Goal: Check status: Check status

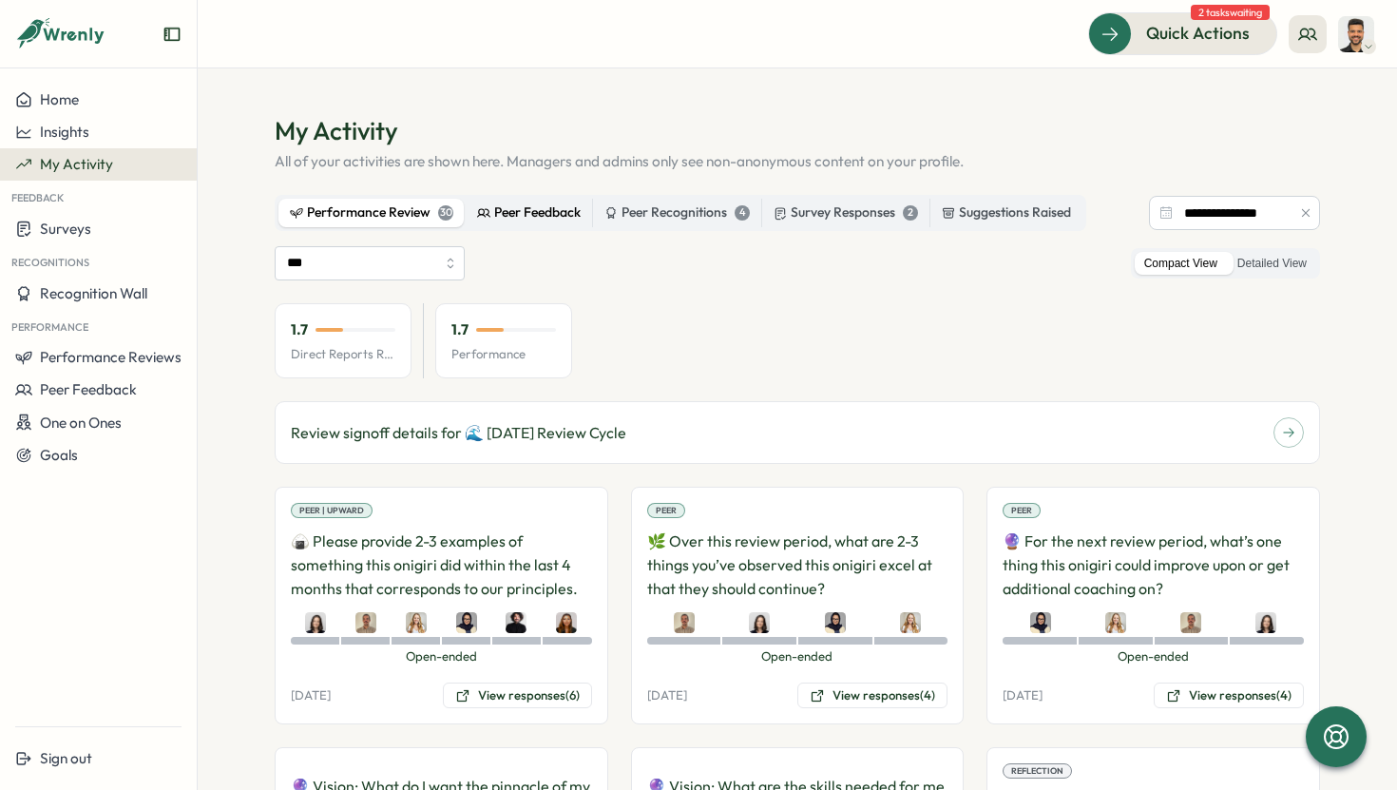
click at [553, 202] on div "Peer Feedback" at bounding box center [529, 212] width 104 height 21
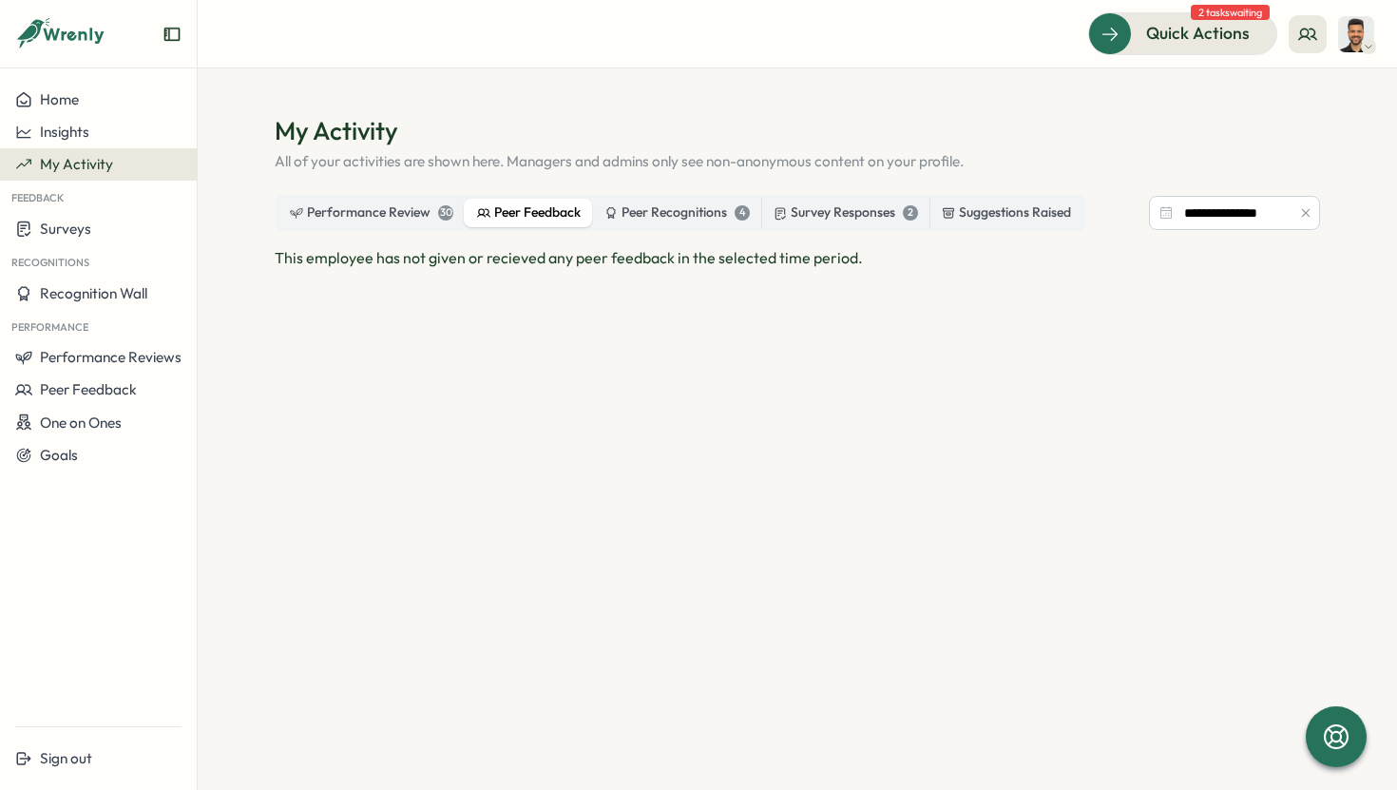
click at [373, 228] on div "Performance Review 30 Peer Feedback Peer Recognitions 4 Survey Responses 2 Sugg…" at bounding box center [681, 213] width 812 height 36
click at [404, 212] on div "Performance Review 30" at bounding box center [371, 212] width 163 height 21
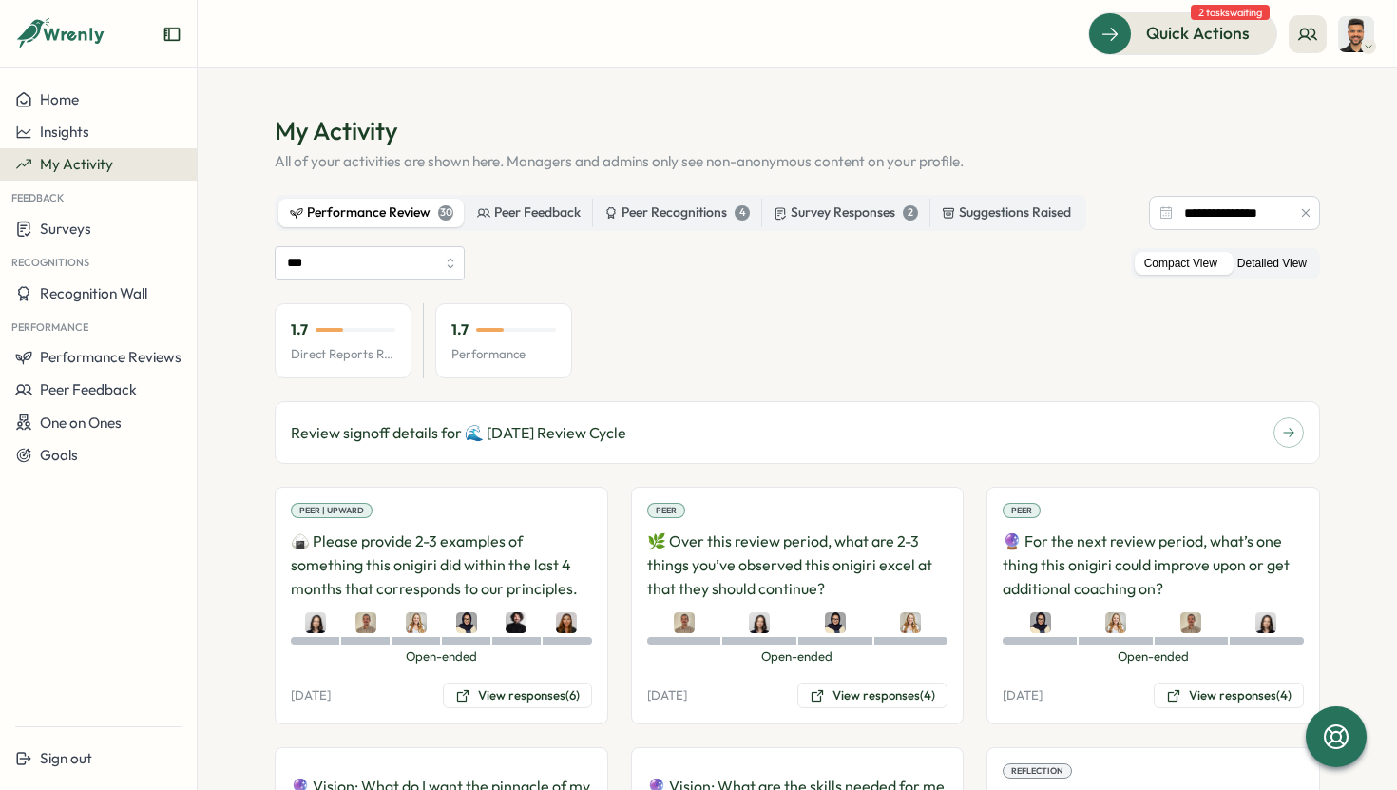
click at [1250, 265] on label "Detailed View" at bounding box center [1272, 264] width 88 height 24
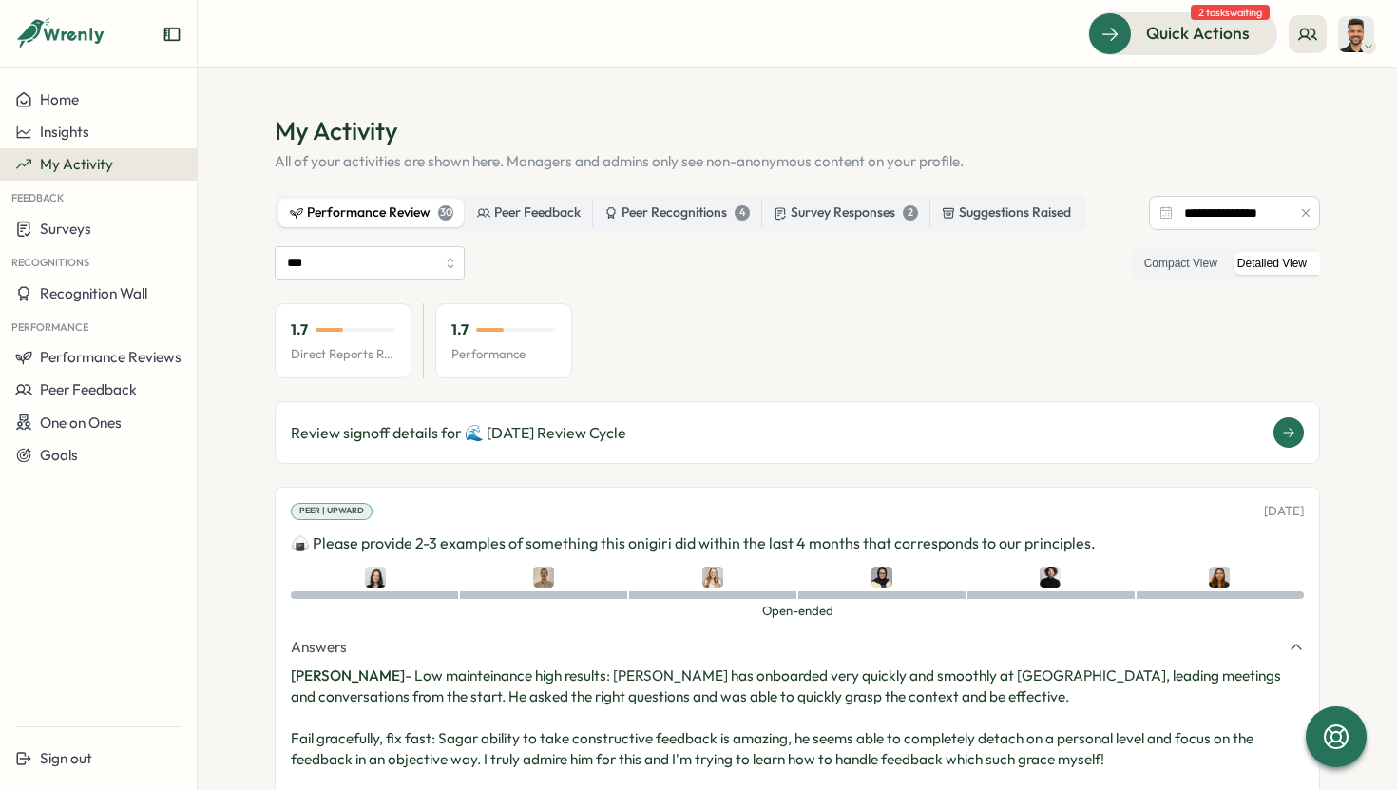
click at [586, 433] on p "Review signoff details for 🌊 [DATE] Review Cycle" at bounding box center [458, 433] width 335 height 24
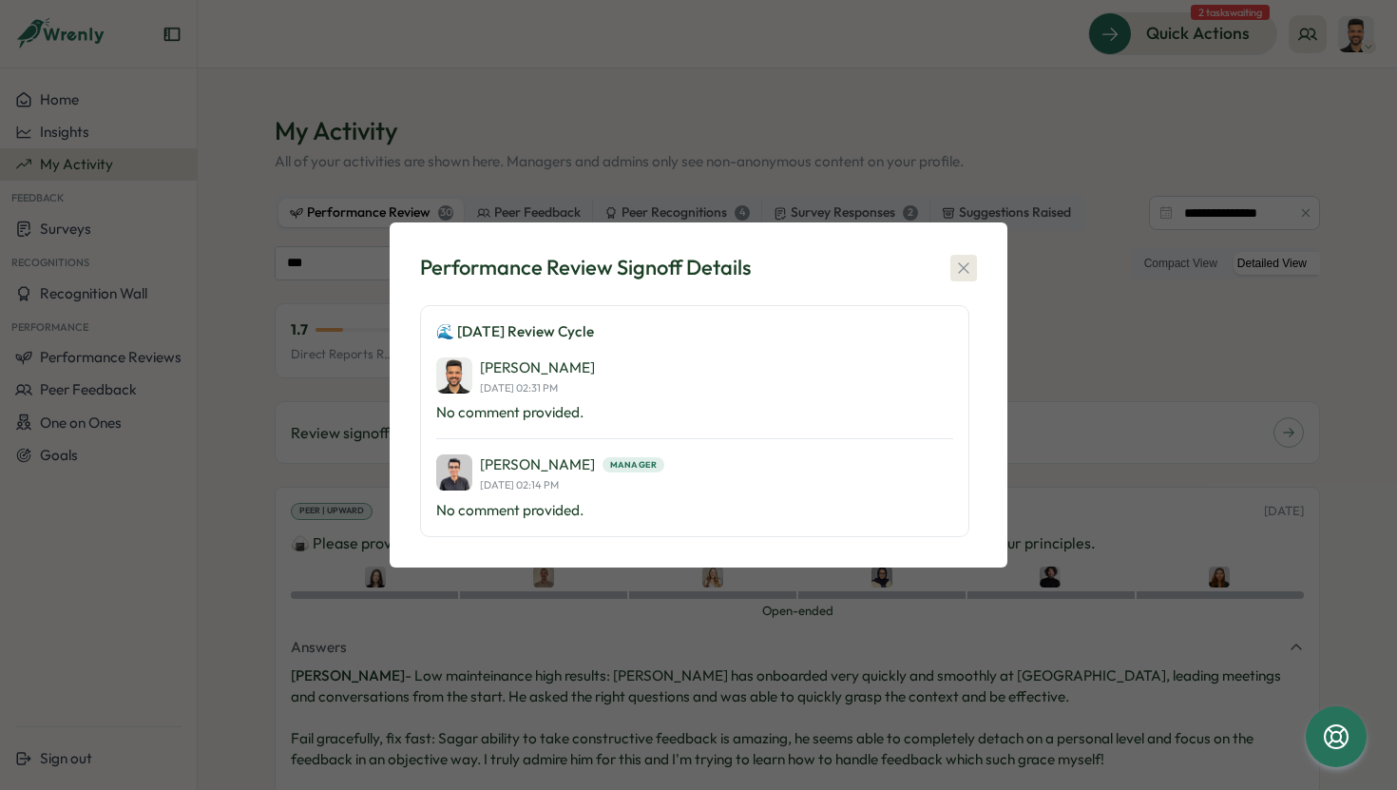
click at [965, 277] on button "button" at bounding box center [963, 268] width 27 height 27
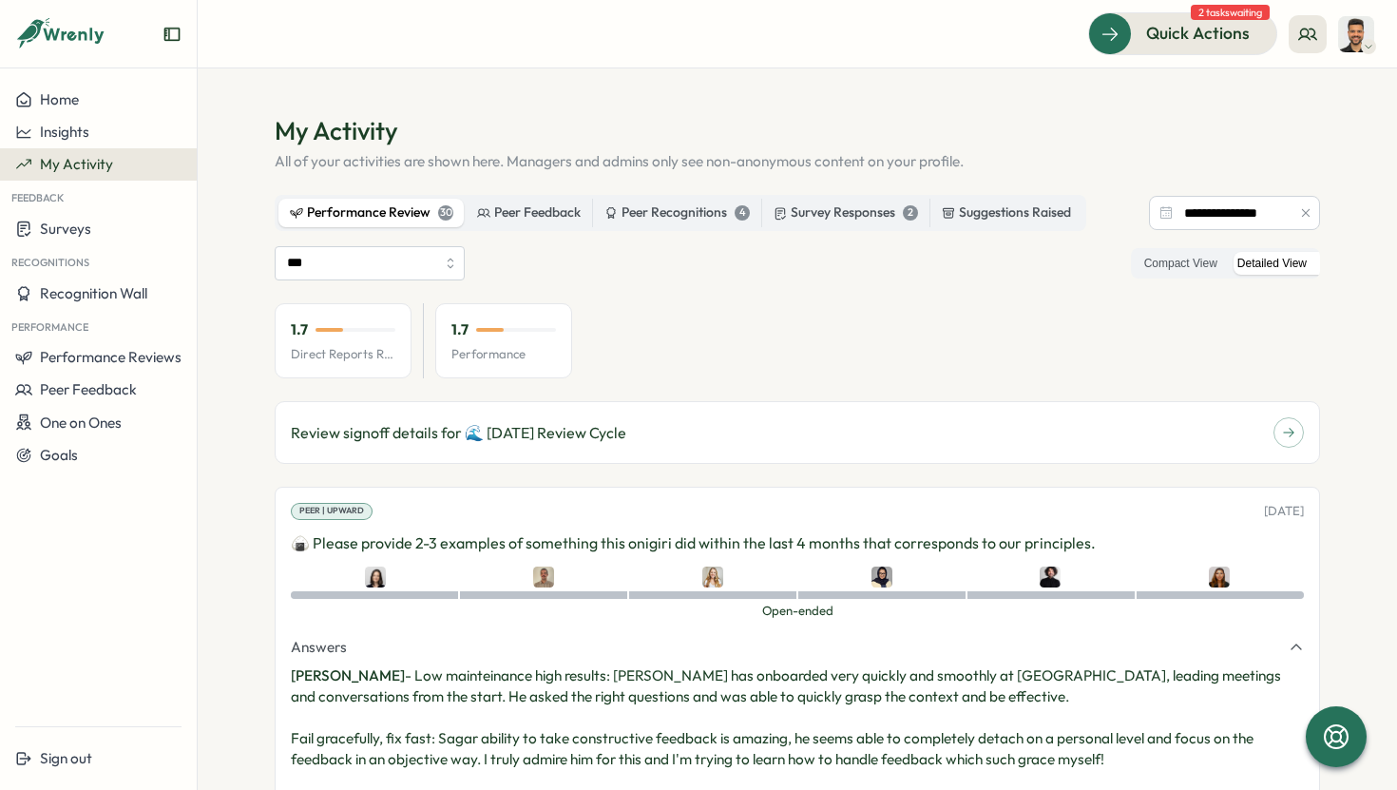
click at [376, 220] on div "Performance Review 30" at bounding box center [371, 212] width 163 height 21
click at [371, 216] on div "Performance Review 30" at bounding box center [371, 212] width 163 height 21
click at [1179, 258] on label "Compact View" at bounding box center [1181, 264] width 92 height 24
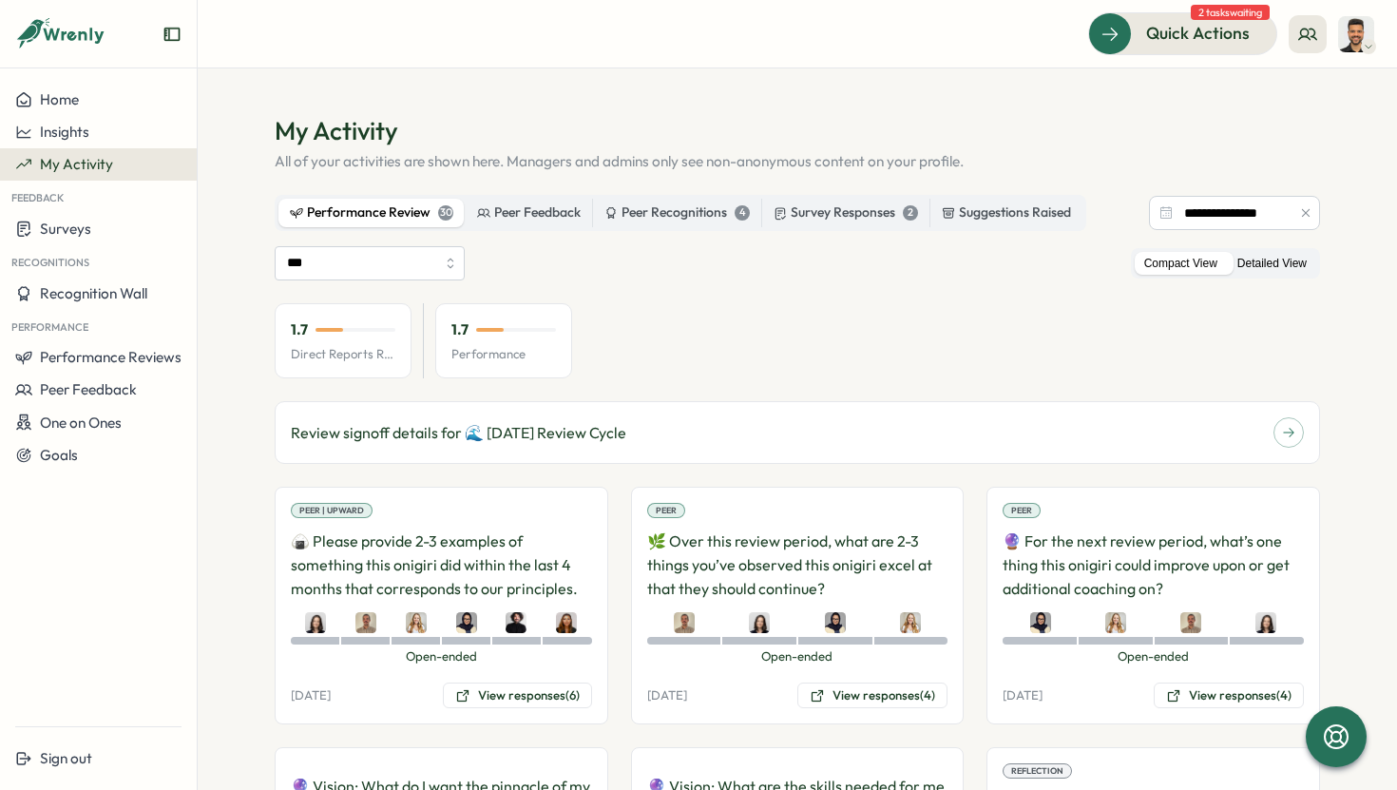
click at [1262, 257] on label "Detailed View" at bounding box center [1272, 264] width 88 height 24
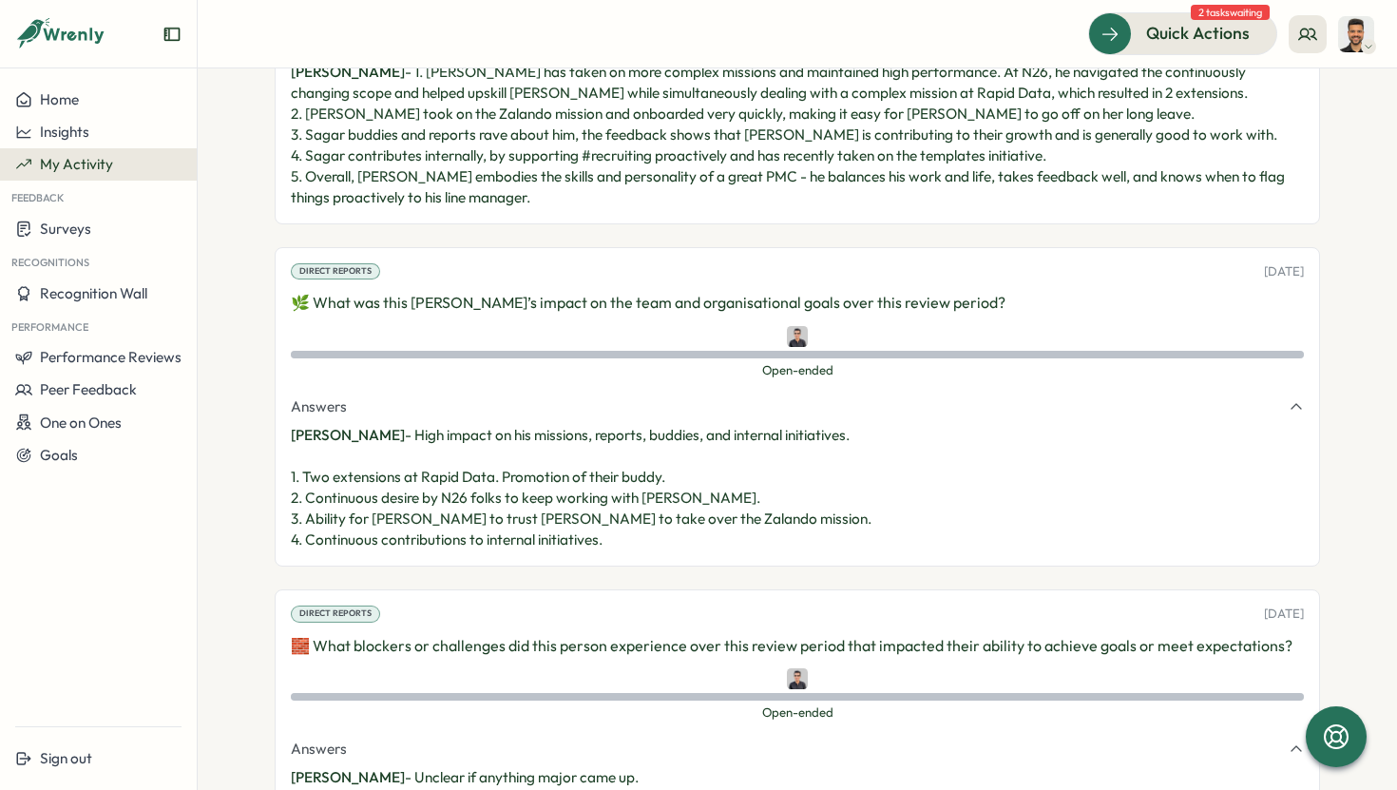
scroll to position [5477, 0]
